Goal: Transaction & Acquisition: Purchase product/service

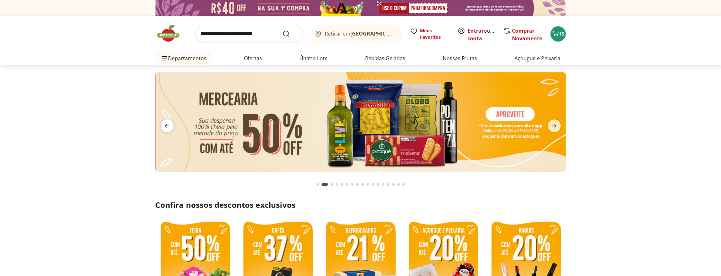
click at [164, 123] on icon "previous" at bounding box center [167, 126] width 8 height 8
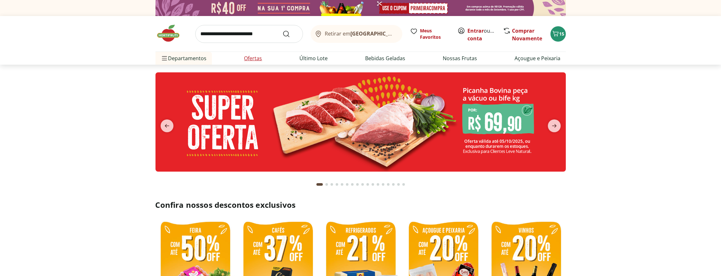
click at [256, 56] on link "Ofertas" at bounding box center [253, 59] width 18 height 8
select select "**********"
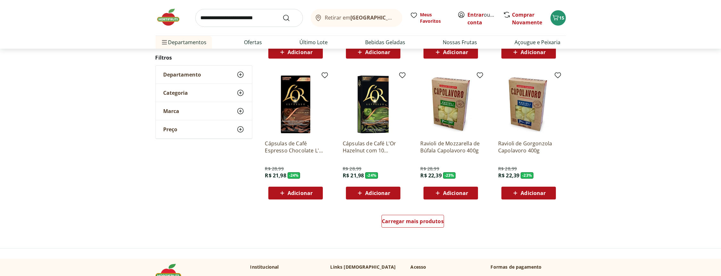
scroll to position [408, 0]
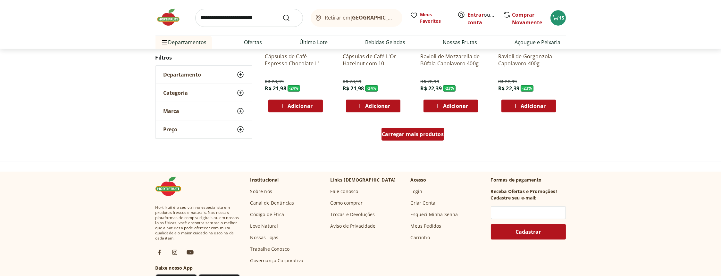
click at [427, 132] on span "Carregar mais produtos" at bounding box center [413, 134] width 62 height 5
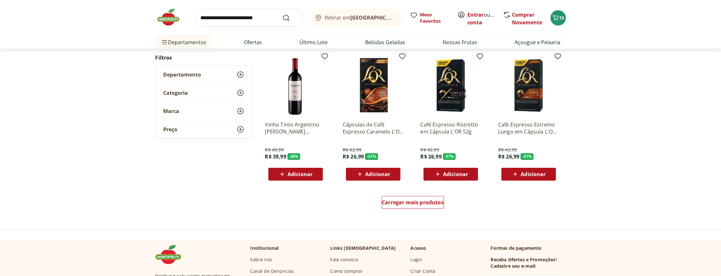
scroll to position [787, 0]
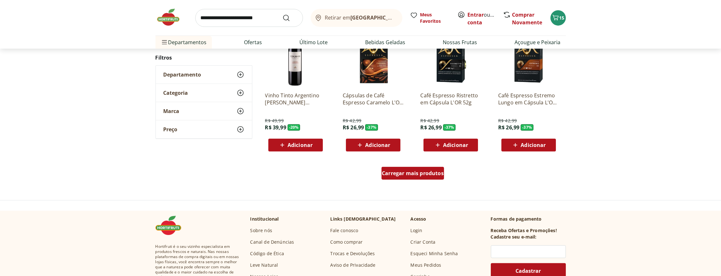
click at [430, 172] on span "Carregar mais produtos" at bounding box center [413, 173] width 62 height 5
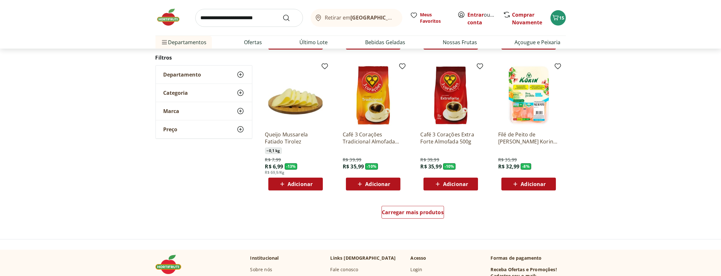
scroll to position [1195, 0]
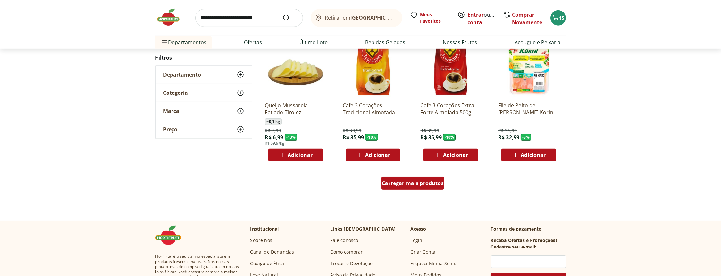
click at [430, 183] on span "Carregar mais produtos" at bounding box center [413, 183] width 62 height 5
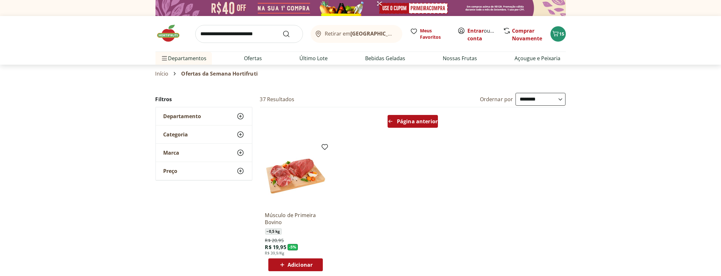
click at [410, 120] on span "Página anterior" at bounding box center [417, 121] width 41 height 5
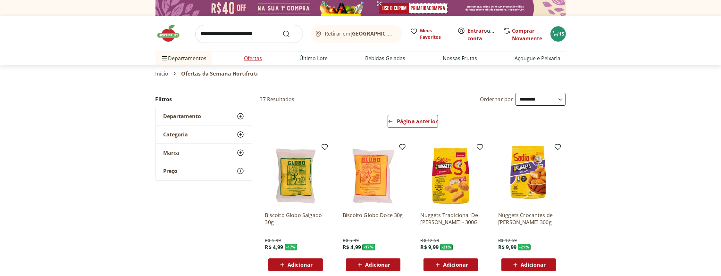
click at [254, 58] on link "Ofertas" at bounding box center [253, 59] width 18 height 8
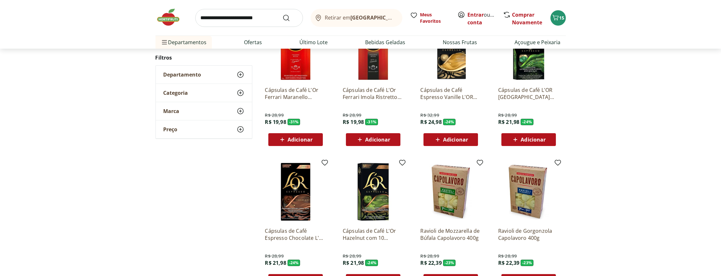
scroll to position [408, 0]
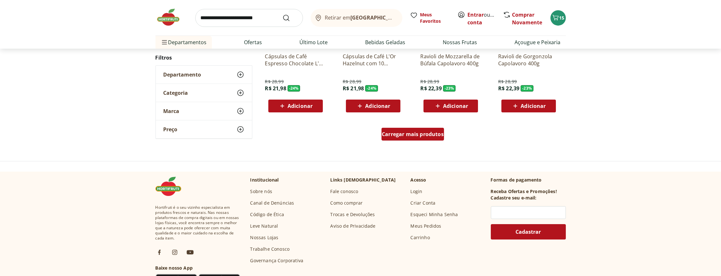
click at [405, 132] on span "Carregar mais produtos" at bounding box center [413, 134] width 62 height 5
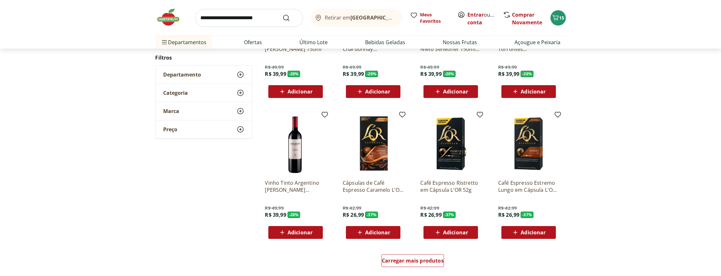
scroll to position [787, 0]
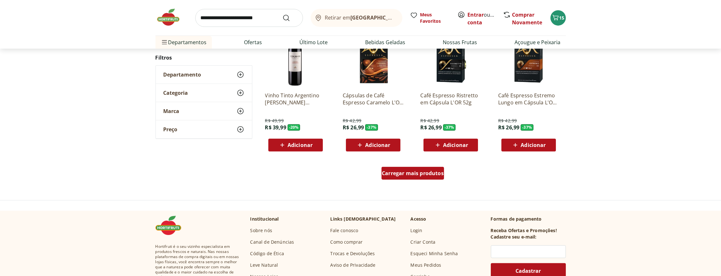
click at [422, 175] on span "Carregar mais produtos" at bounding box center [413, 173] width 62 height 5
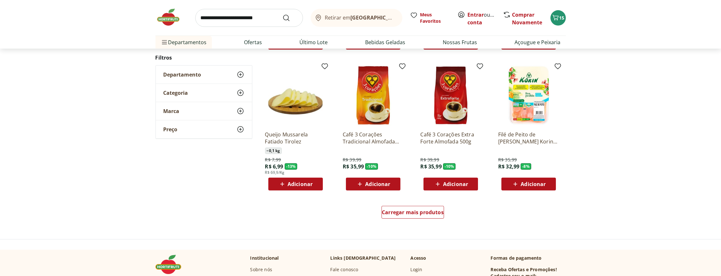
scroll to position [1195, 0]
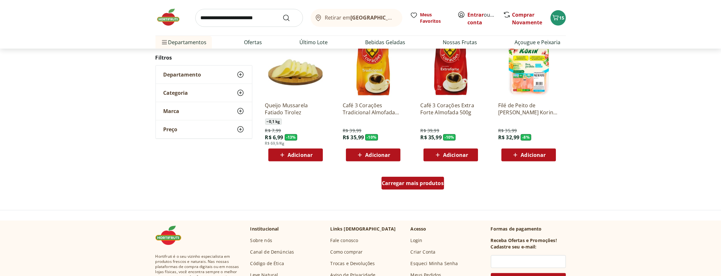
click at [419, 182] on span "Carregar mais produtos" at bounding box center [413, 183] width 62 height 5
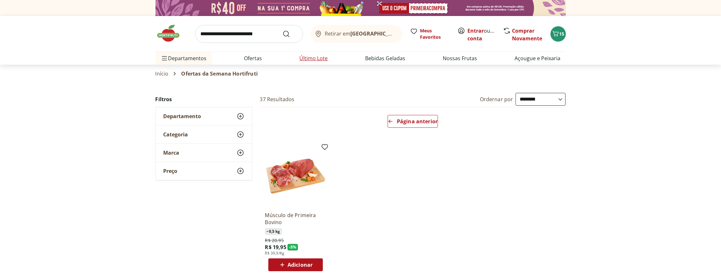
click at [314, 54] on li "Último Lote" at bounding box center [314, 58] width 38 height 13
click at [312, 56] on link "Último Lote" at bounding box center [314, 59] width 28 height 8
select select "**********"
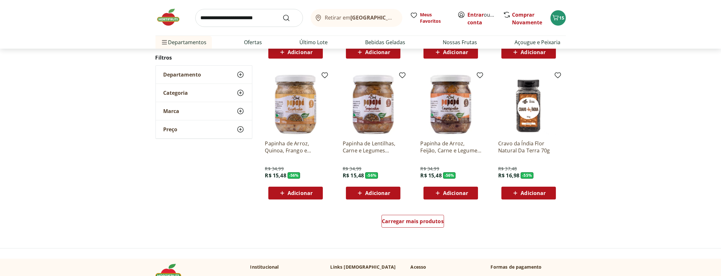
scroll to position [379, 0]
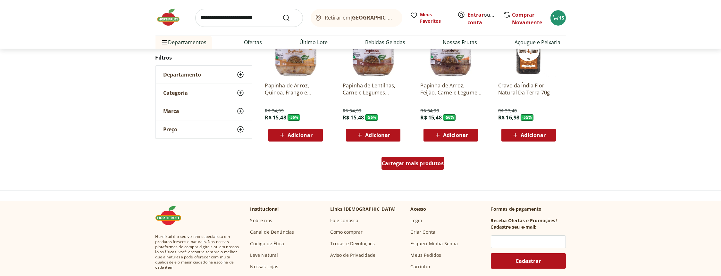
click at [425, 164] on span "Carregar mais produtos" at bounding box center [413, 163] width 62 height 5
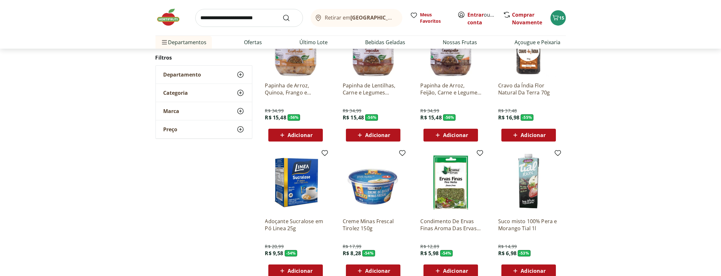
scroll to position [466, 0]
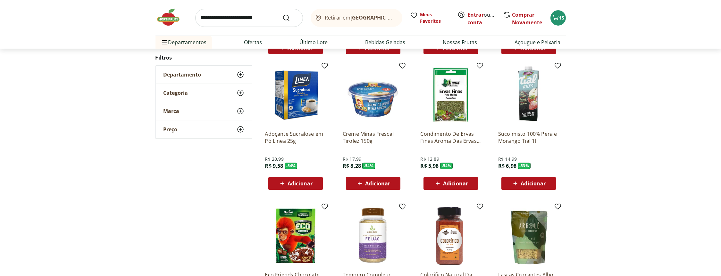
click at [526, 181] on span "Adicionar" at bounding box center [533, 183] width 25 height 5
click at [548, 183] on icon at bounding box center [547, 184] width 8 height 8
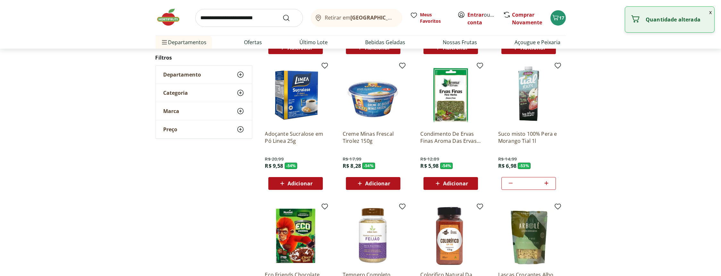
click at [548, 183] on icon at bounding box center [547, 184] width 8 height 8
type input "*"
click at [599, 173] on div "**********" at bounding box center [360, 69] width 721 height 884
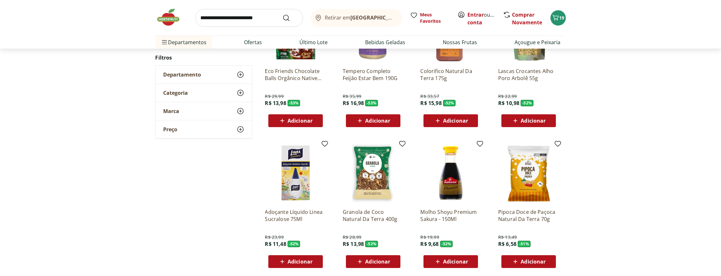
scroll to position [787, 0]
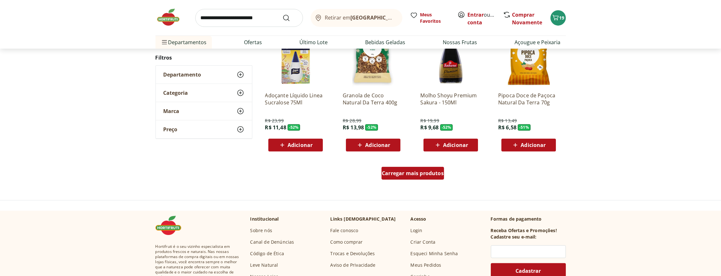
click at [404, 172] on span "Carregar mais produtos" at bounding box center [413, 173] width 62 height 5
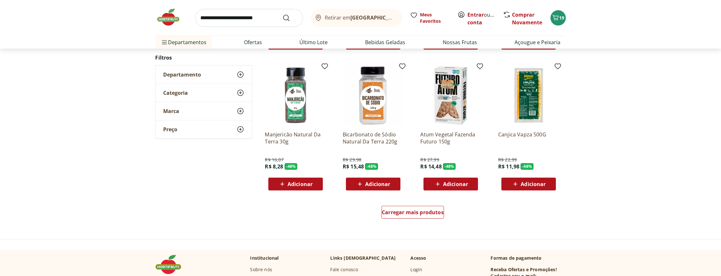
scroll to position [1224, 0]
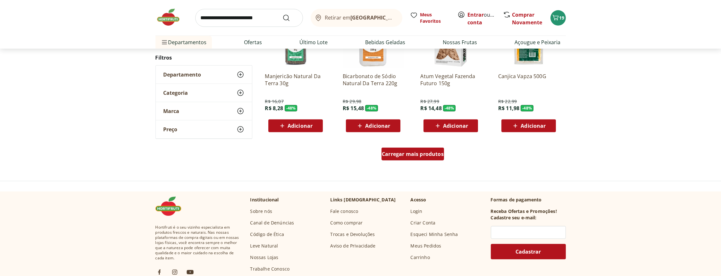
click at [407, 154] on span "Carregar mais produtos" at bounding box center [413, 154] width 62 height 5
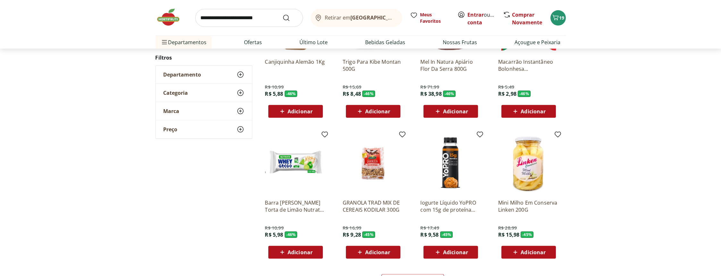
scroll to position [1545, 0]
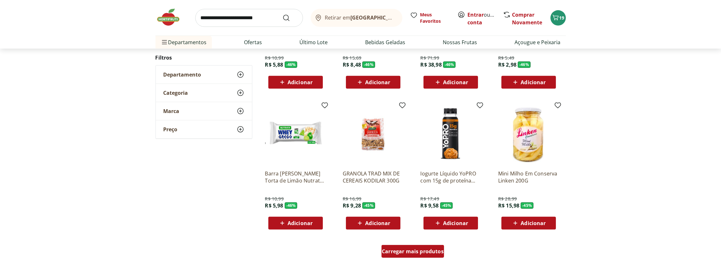
click at [395, 252] on span "Carregar mais produtos" at bounding box center [413, 251] width 62 height 5
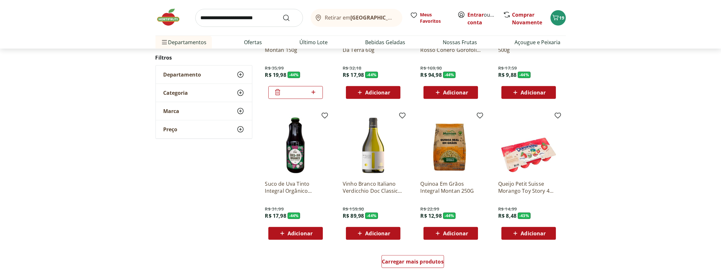
scroll to position [2040, 0]
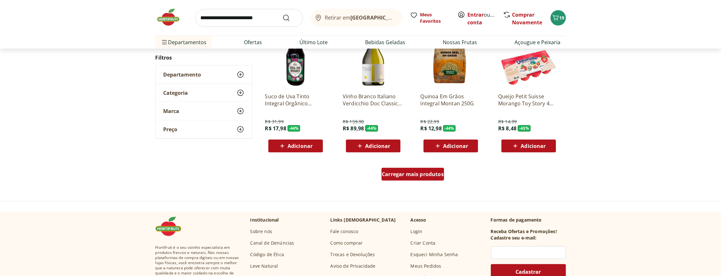
click at [417, 173] on span "Carregar mais produtos" at bounding box center [413, 174] width 62 height 5
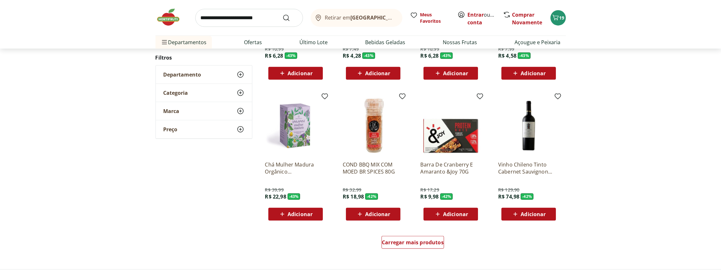
scroll to position [2448, 0]
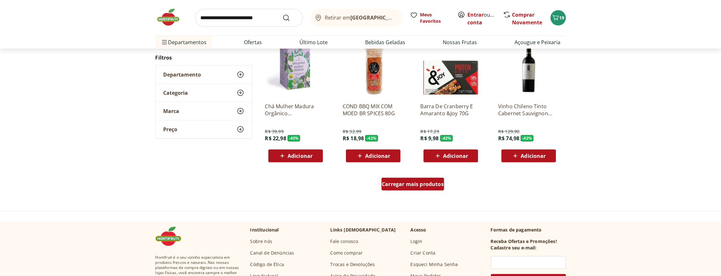
click at [415, 187] on div "Carregar mais produtos" at bounding box center [413, 184] width 63 height 13
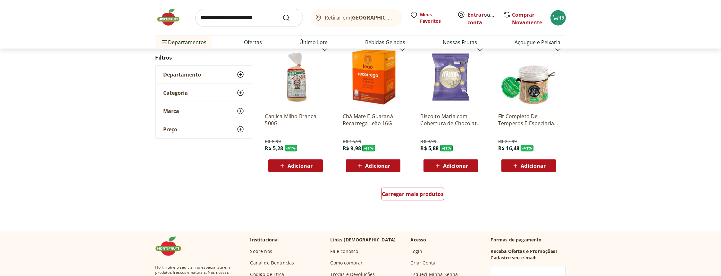
scroll to position [2886, 0]
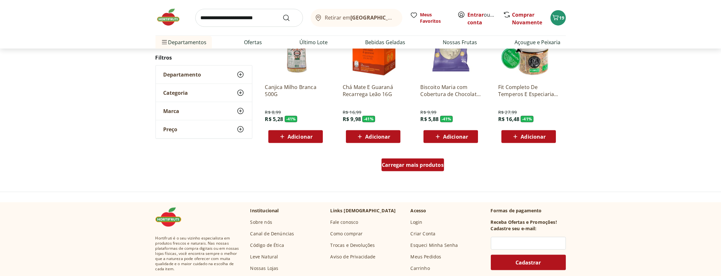
click at [430, 167] on span "Carregar mais produtos" at bounding box center [413, 165] width 62 height 5
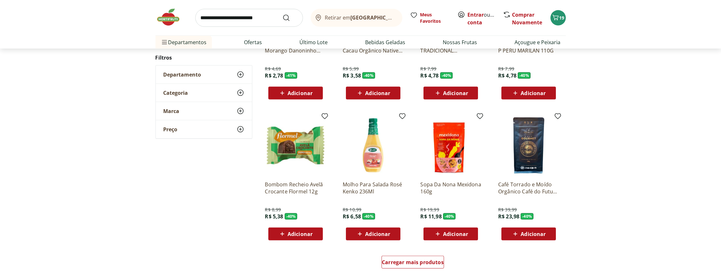
scroll to position [3264, 0]
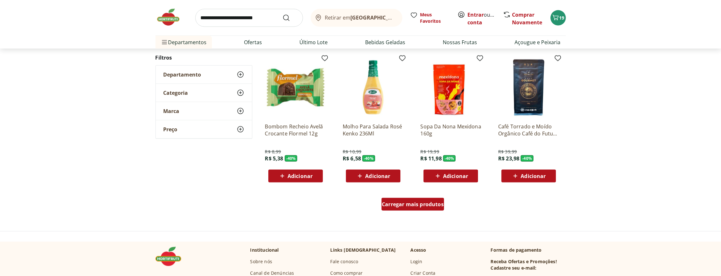
click at [426, 202] on span "Carregar mais produtos" at bounding box center [413, 204] width 62 height 5
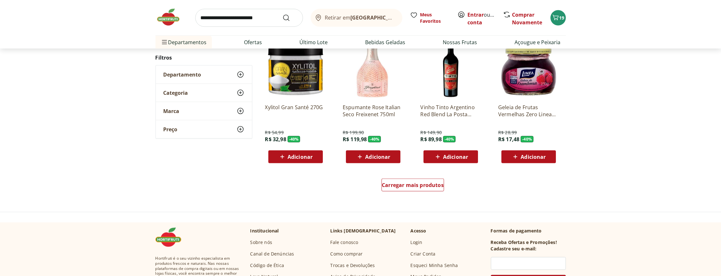
scroll to position [3760, 0]
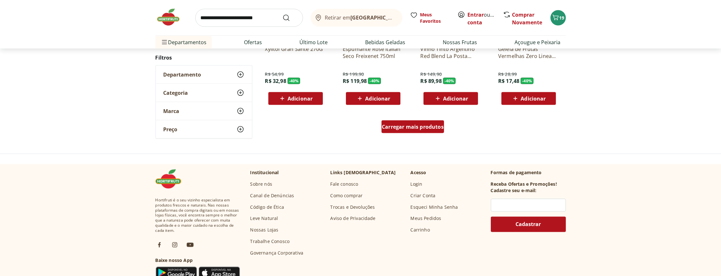
click at [432, 128] on span "Carregar mais produtos" at bounding box center [413, 126] width 62 height 5
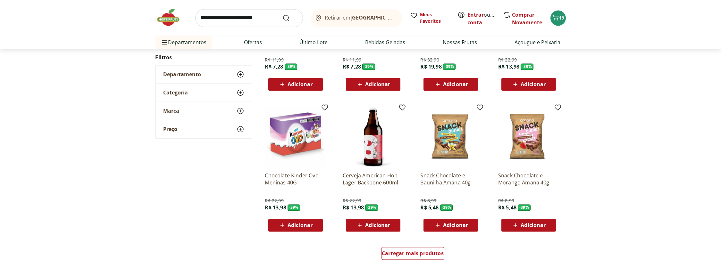
scroll to position [4139, 0]
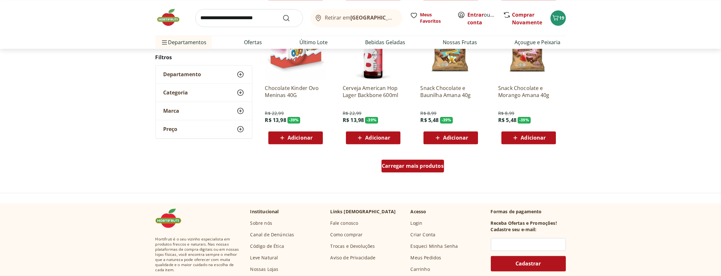
click at [425, 164] on span "Carregar mais produtos" at bounding box center [413, 166] width 62 height 5
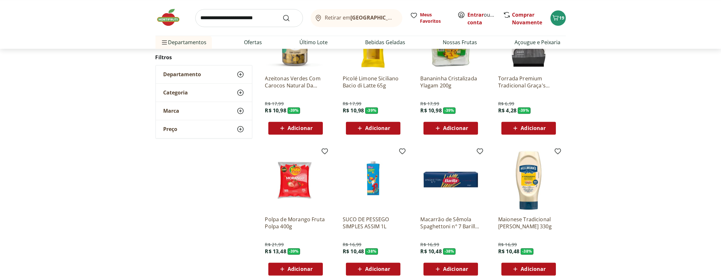
scroll to position [4314, 0]
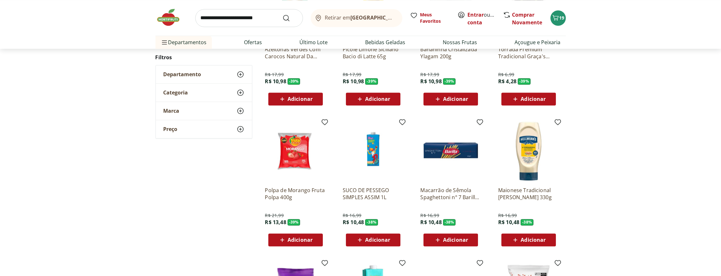
drag, startPoint x: 426, startPoint y: 164, endPoint x: 418, endPoint y: 164, distance: 8.3
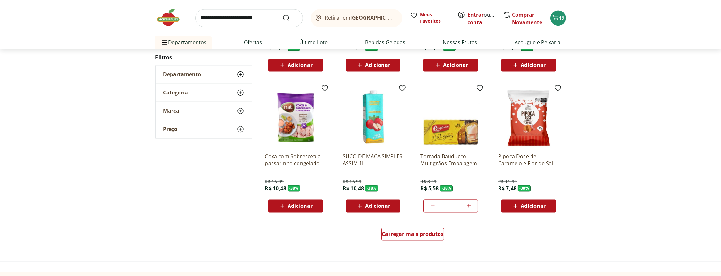
scroll to position [4518, 0]
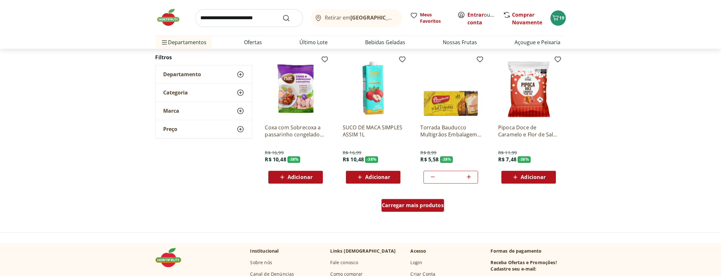
click at [437, 203] on span "Carregar mais produtos" at bounding box center [413, 205] width 62 height 5
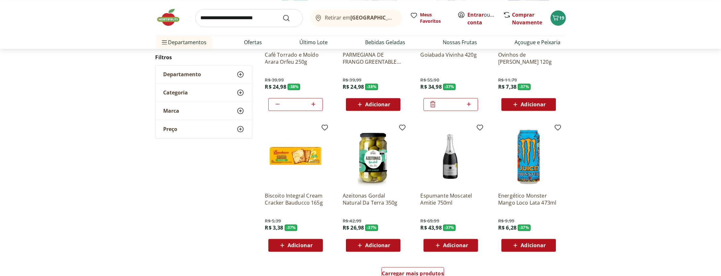
scroll to position [4926, 0]
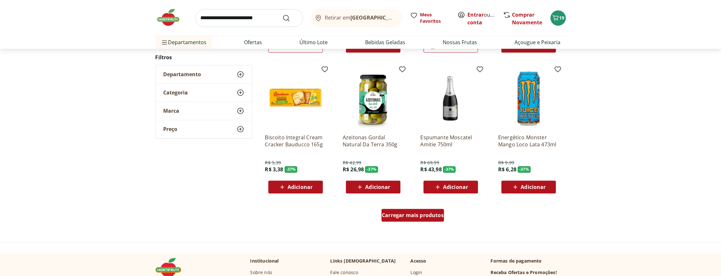
click at [423, 218] on div "Carregar mais produtos" at bounding box center [413, 215] width 63 height 13
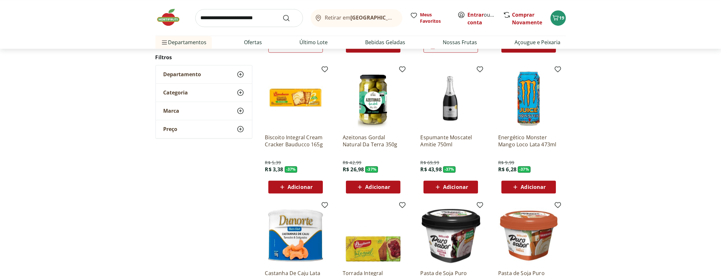
drag, startPoint x: 397, startPoint y: 221, endPoint x: 248, endPoint y: 240, distance: 149.6
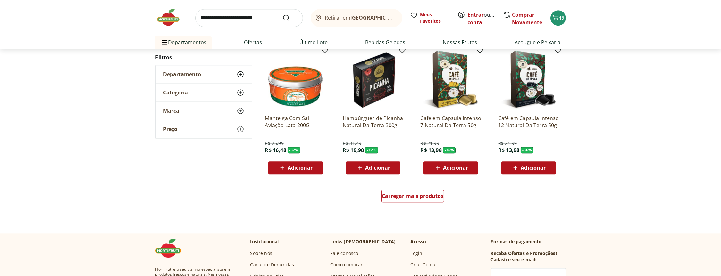
scroll to position [5392, 0]
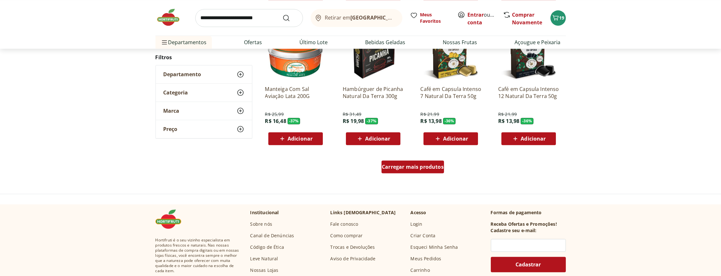
click at [416, 170] on div "Carregar mais produtos" at bounding box center [413, 167] width 63 height 13
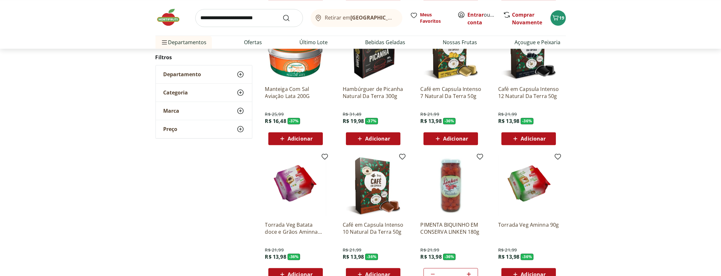
type input "*"
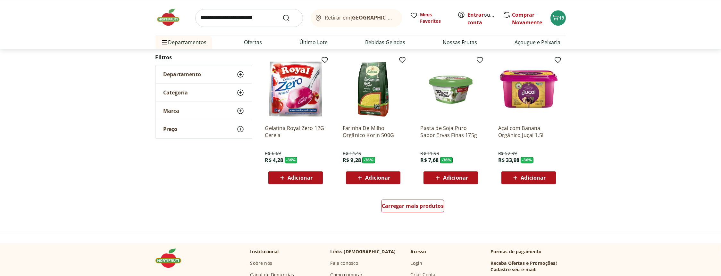
scroll to position [5800, 0]
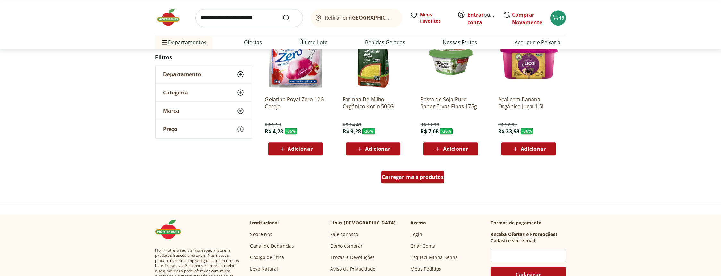
click at [423, 175] on span "Carregar mais produtos" at bounding box center [413, 177] width 62 height 5
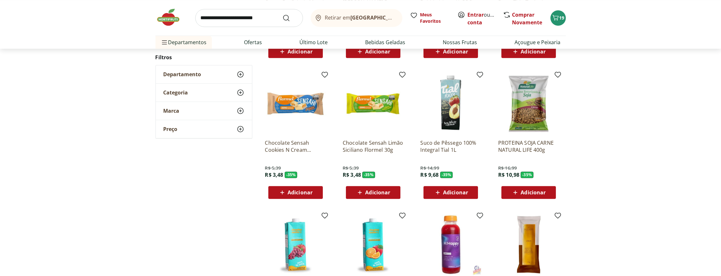
scroll to position [6063, 0]
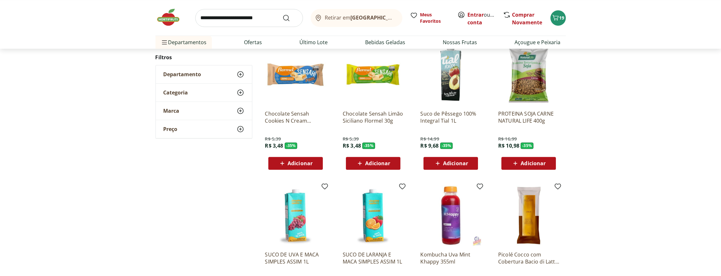
drag, startPoint x: 539, startPoint y: 183, endPoint x: 530, endPoint y: 183, distance: 9.0
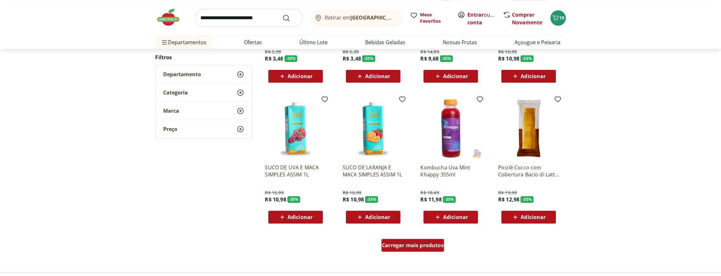
click at [409, 243] on span "Carregar mais produtos" at bounding box center [413, 245] width 62 height 5
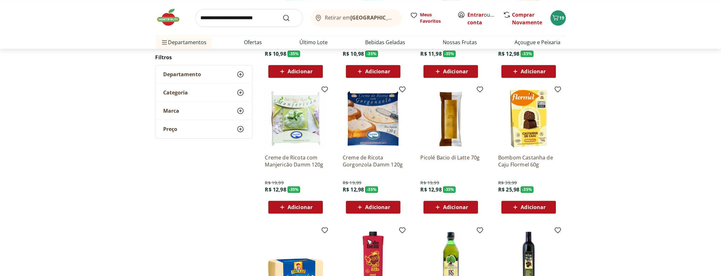
scroll to position [6325, 0]
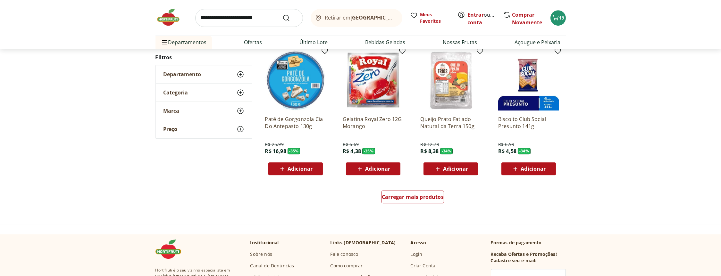
scroll to position [6675, 0]
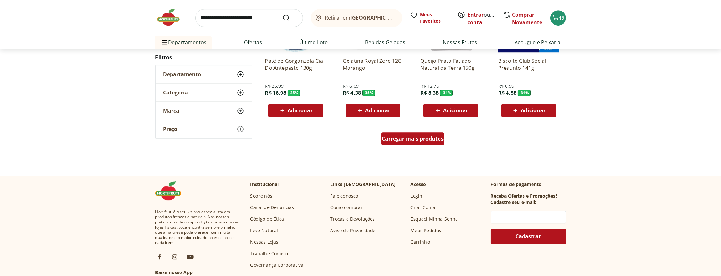
click at [420, 139] on span "Carregar mais produtos" at bounding box center [413, 138] width 62 height 5
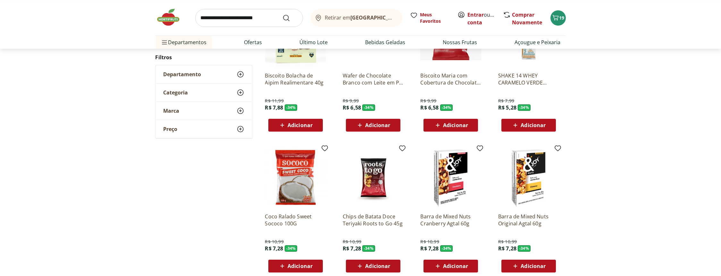
scroll to position [6966, 0]
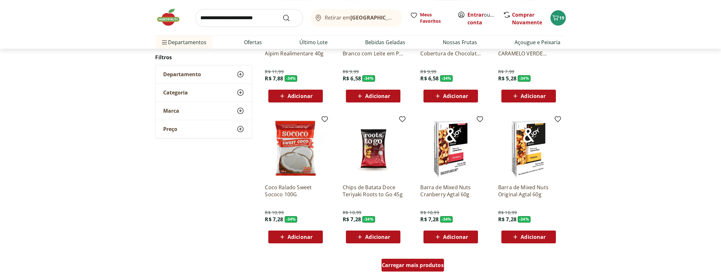
click at [413, 263] on span "Carregar mais produtos" at bounding box center [413, 265] width 62 height 5
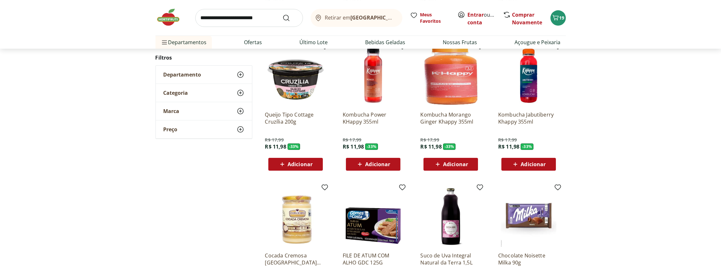
scroll to position [7433, 0]
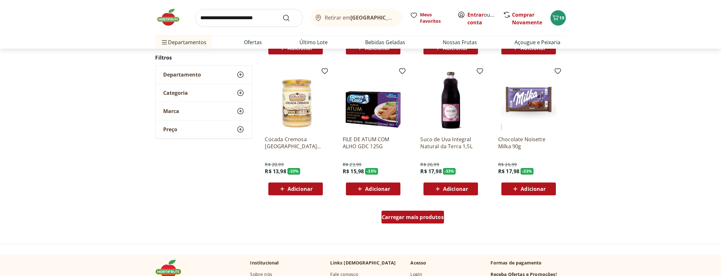
click at [407, 216] on span "Carregar mais produtos" at bounding box center [413, 217] width 62 height 5
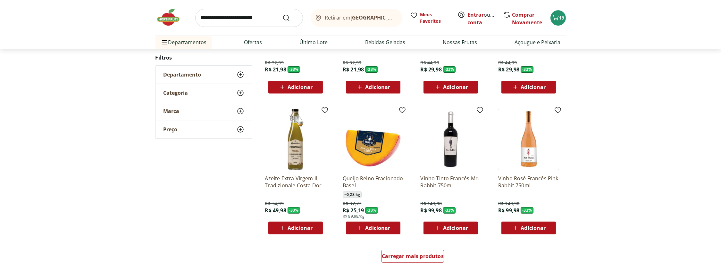
scroll to position [7841, 0]
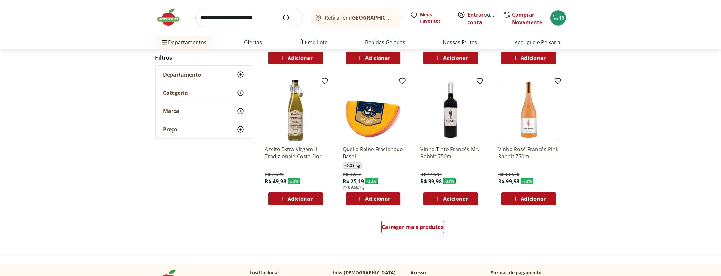
click at [370, 205] on div "Queijo Reino Fracionado Basel ~ 0,28 kg R$ 37,77 R$ 25,19 - 33 % R$ 89,98/Kg Ad…" at bounding box center [373, 143] width 71 height 136
click at [421, 225] on span "Carregar mais produtos" at bounding box center [413, 227] width 62 height 5
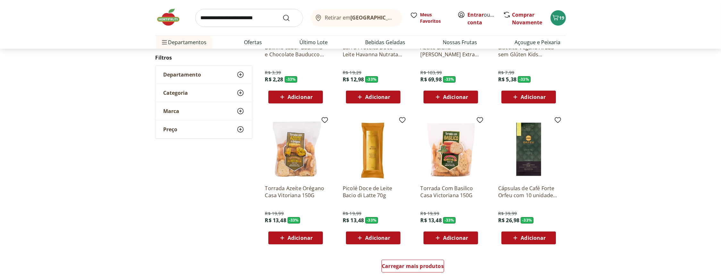
scroll to position [8249, 0]
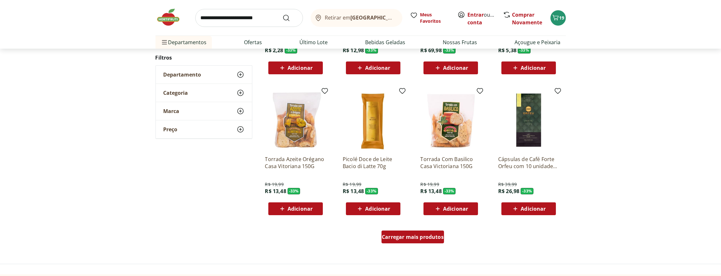
click at [411, 238] on span "Carregar mais produtos" at bounding box center [413, 237] width 62 height 5
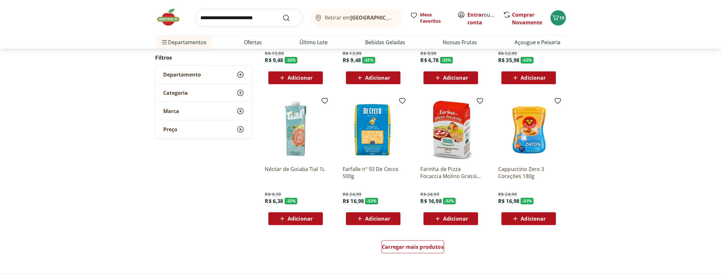
scroll to position [8686, 0]
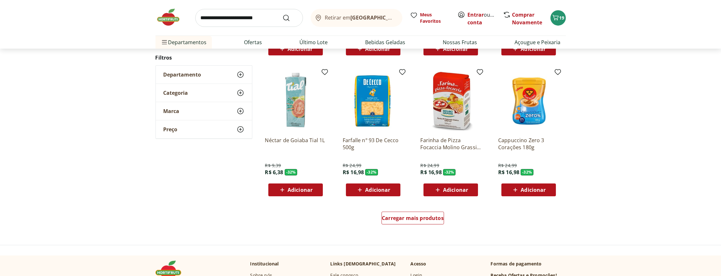
click at [369, 191] on span "Adicionar" at bounding box center [377, 190] width 25 height 5
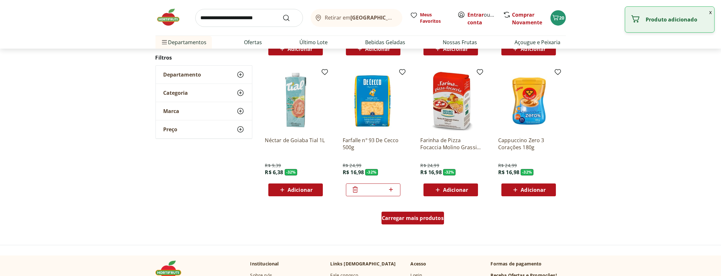
click at [422, 218] on span "Carregar mais produtos" at bounding box center [413, 218] width 62 height 5
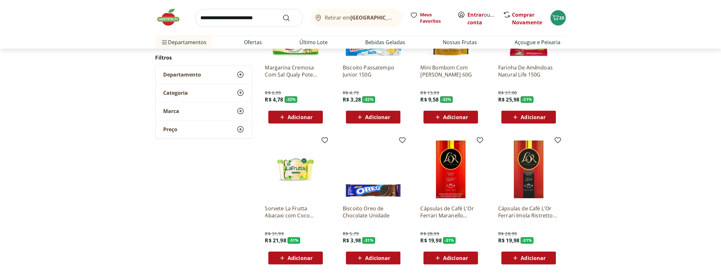
scroll to position [9094, 0]
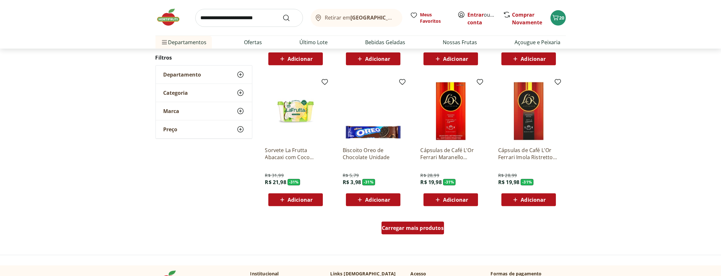
click at [411, 226] on span "Carregar mais produtos" at bounding box center [413, 228] width 62 height 5
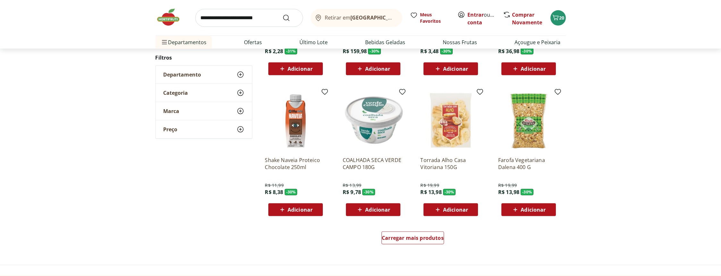
scroll to position [9531, 0]
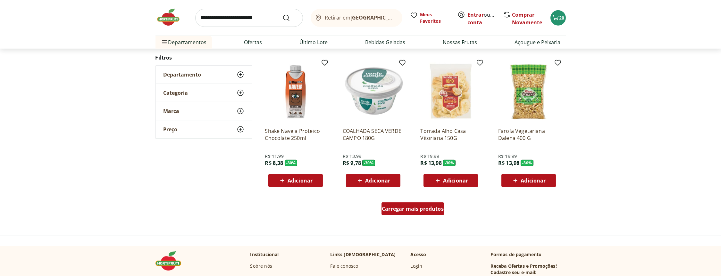
click at [413, 208] on span "Carregar mais produtos" at bounding box center [413, 208] width 62 height 5
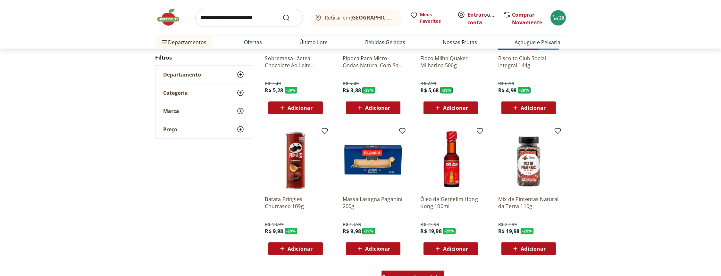
scroll to position [9910, 0]
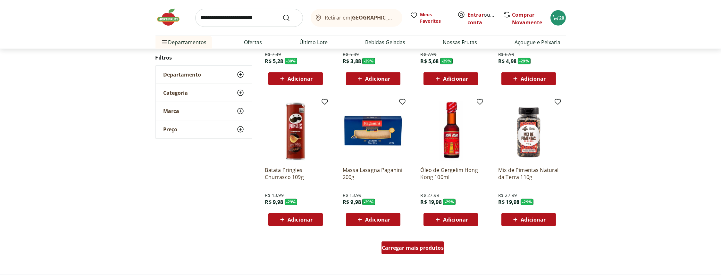
click at [418, 246] on span "Carregar mais produtos" at bounding box center [413, 248] width 62 height 5
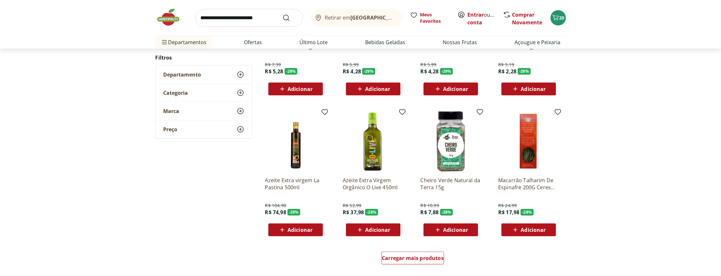
scroll to position [10347, 0]
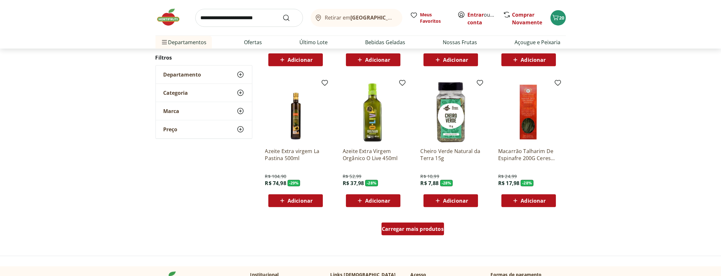
click at [423, 227] on span "Carregar mais produtos" at bounding box center [413, 229] width 62 height 5
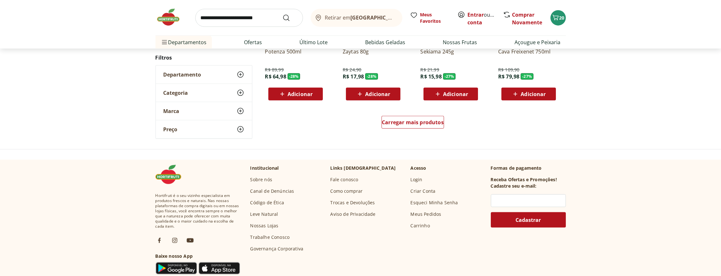
scroll to position [10785, 0]
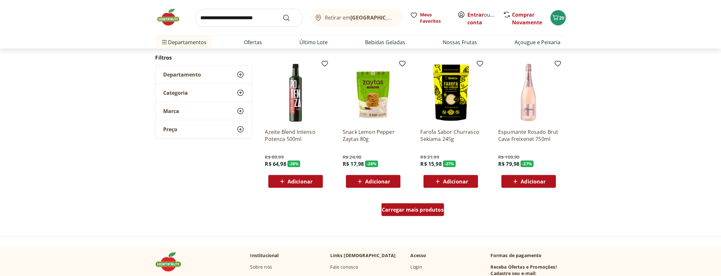
click at [412, 208] on span "Carregar mais produtos" at bounding box center [413, 209] width 62 height 5
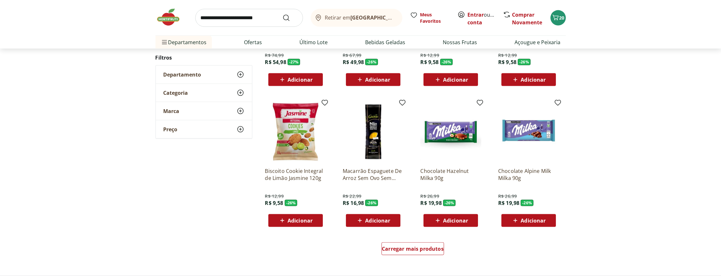
scroll to position [11193, 0]
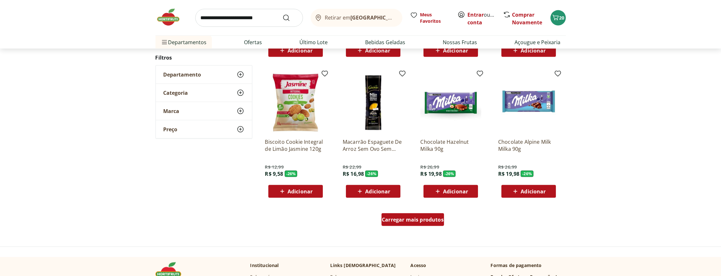
click at [404, 217] on span "Carregar mais produtos" at bounding box center [413, 219] width 62 height 5
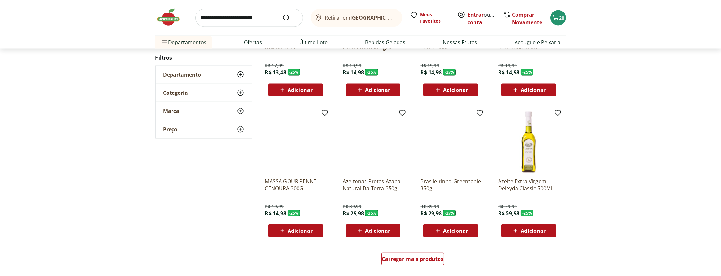
scroll to position [11659, 0]
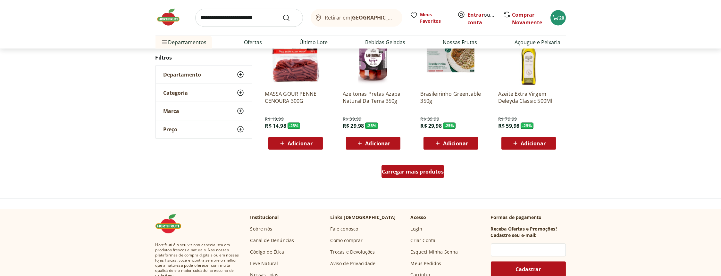
click at [414, 169] on span "Carregar mais produtos" at bounding box center [413, 171] width 62 height 5
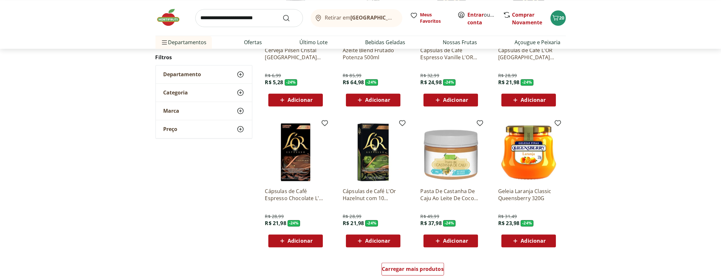
scroll to position [12067, 0]
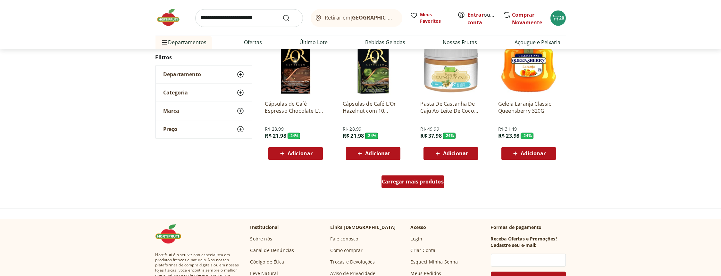
click at [407, 179] on span "Carregar mais produtos" at bounding box center [413, 181] width 62 height 5
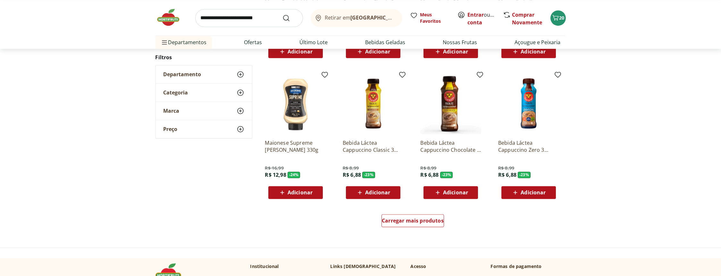
scroll to position [12534, 0]
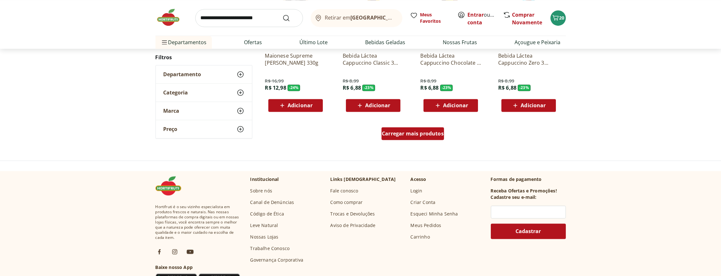
click at [424, 133] on span "Carregar mais produtos" at bounding box center [413, 133] width 62 height 5
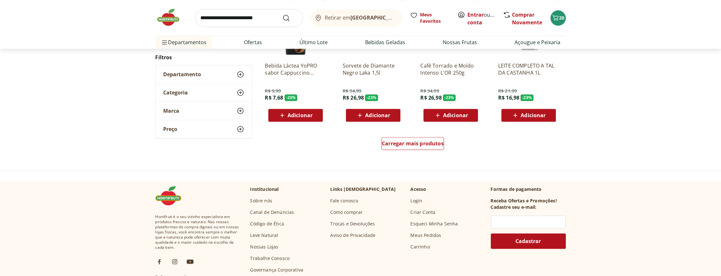
scroll to position [12971, 0]
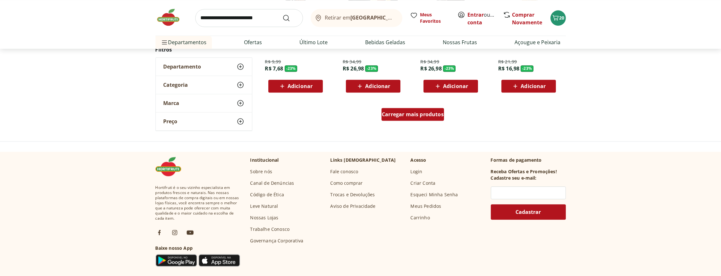
click at [412, 112] on span "Carregar mais produtos" at bounding box center [413, 114] width 62 height 5
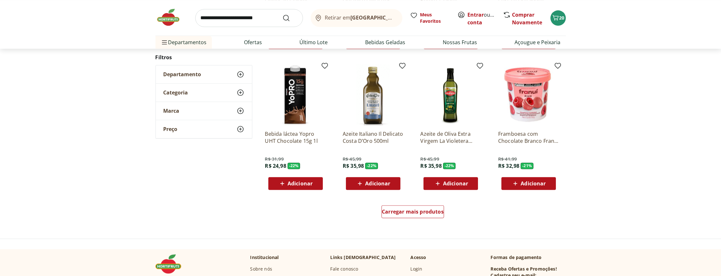
scroll to position [13321, 0]
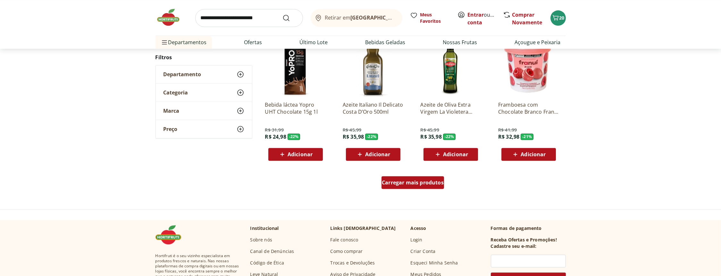
click at [413, 180] on span "Carregar mais produtos" at bounding box center [413, 182] width 62 height 5
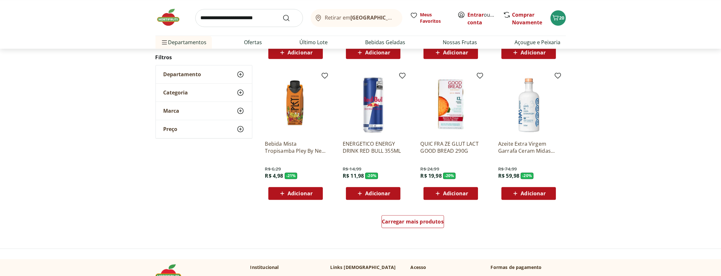
scroll to position [13729, 0]
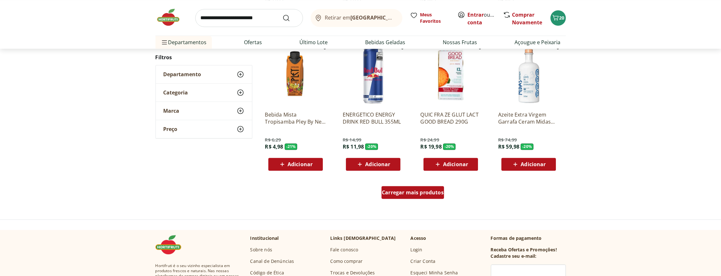
click at [414, 190] on span "Carregar mais produtos" at bounding box center [413, 192] width 62 height 5
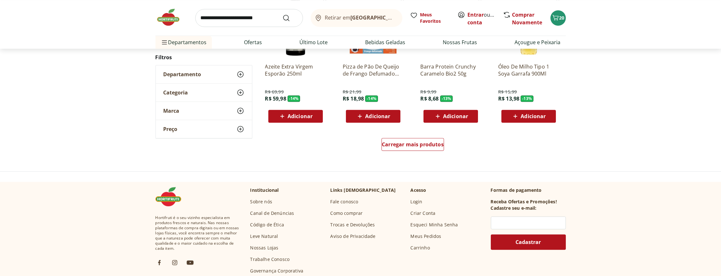
scroll to position [14108, 0]
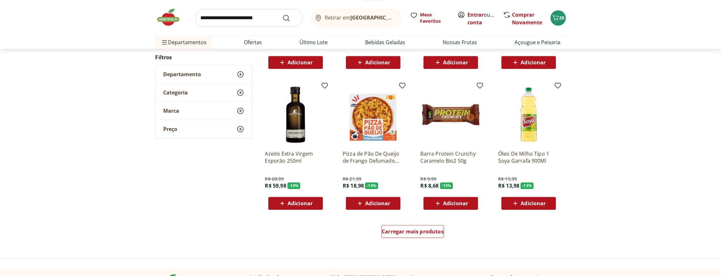
click at [294, 201] on span "Adicionar" at bounding box center [300, 203] width 25 height 5
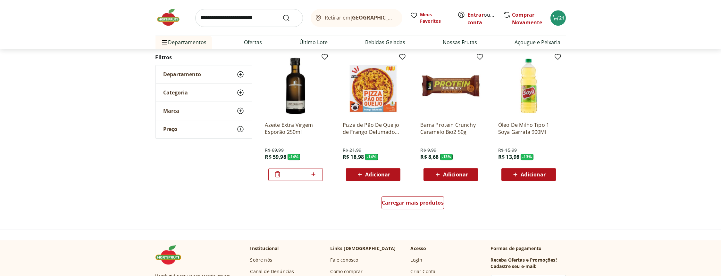
scroll to position [14166, 0]
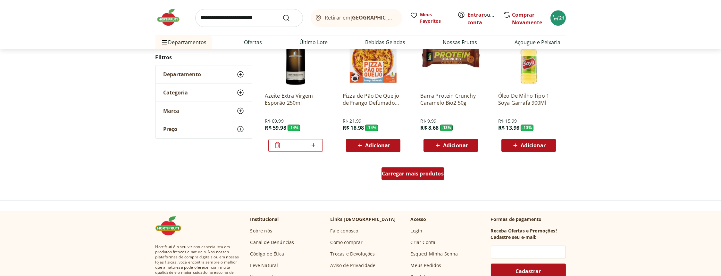
click at [419, 171] on span "Carregar mais produtos" at bounding box center [413, 173] width 62 height 5
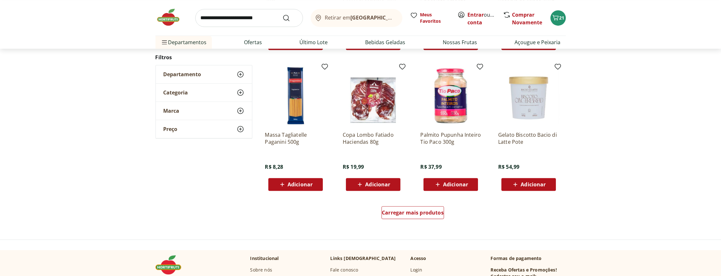
scroll to position [14574, 0]
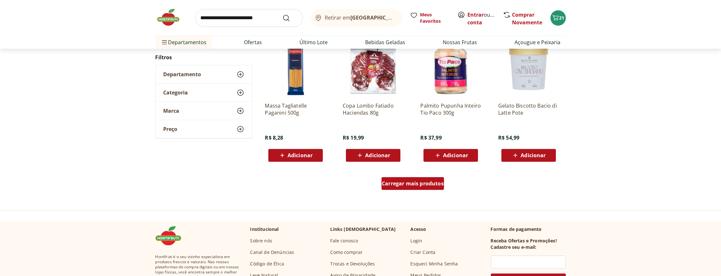
click at [405, 181] on span "Carregar mais produtos" at bounding box center [413, 183] width 62 height 5
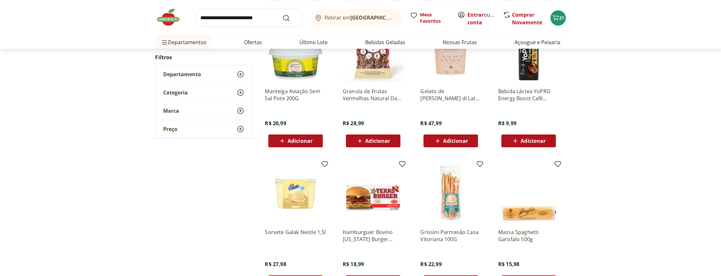
scroll to position [14953, 0]
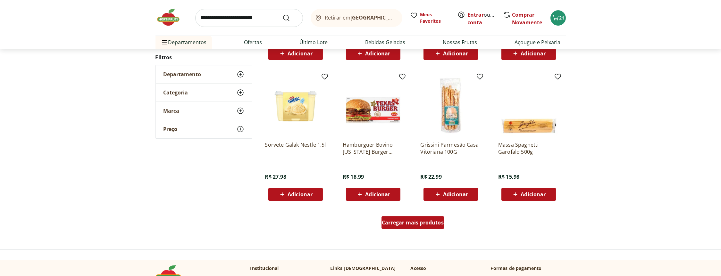
click at [420, 222] on span "Carregar mais produtos" at bounding box center [413, 222] width 62 height 5
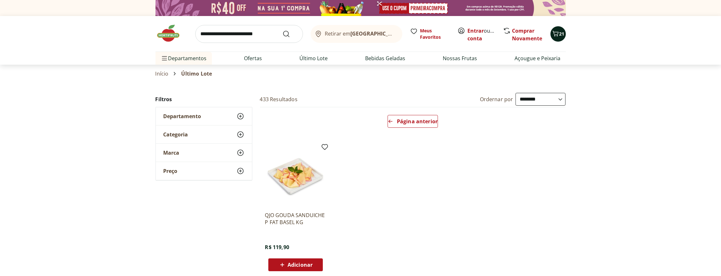
click at [556, 35] on icon "Carrinho" at bounding box center [556, 34] width 8 height 8
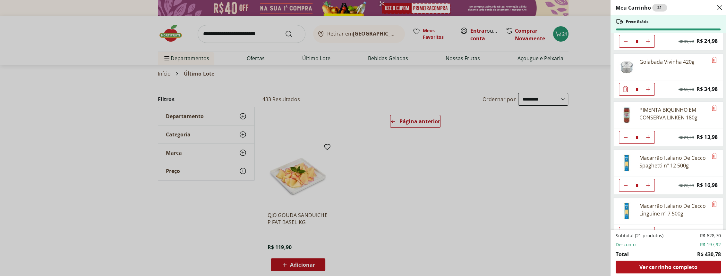
scroll to position [233, 0]
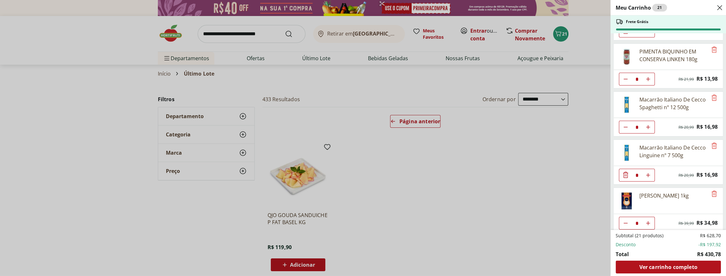
click at [647, 173] on use "Aumentar Quantidade" at bounding box center [647, 175] width 5 height 5
type input "*"
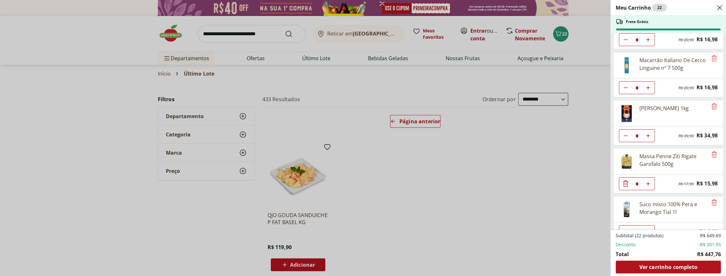
scroll to position [379, 0]
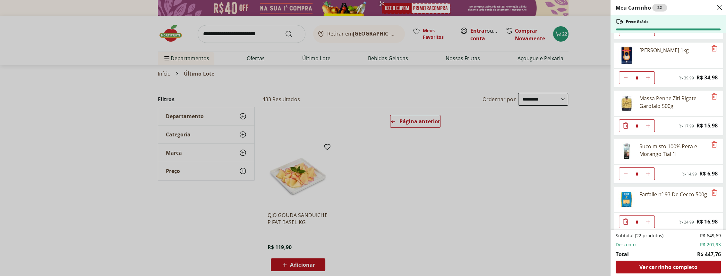
click at [625, 219] on icon "Diminuir Quantidade" at bounding box center [625, 222] width 8 height 8
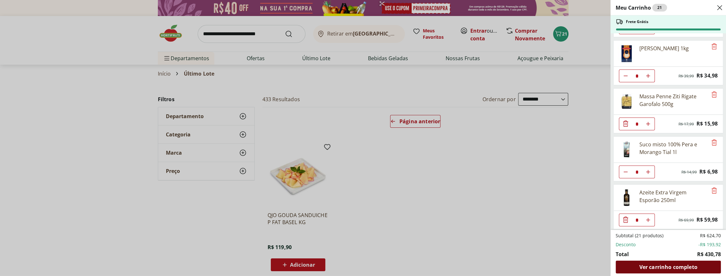
click at [676, 267] on span "Ver carrinho completo" at bounding box center [668, 267] width 58 height 5
